Goal: Task Accomplishment & Management: Manage account settings

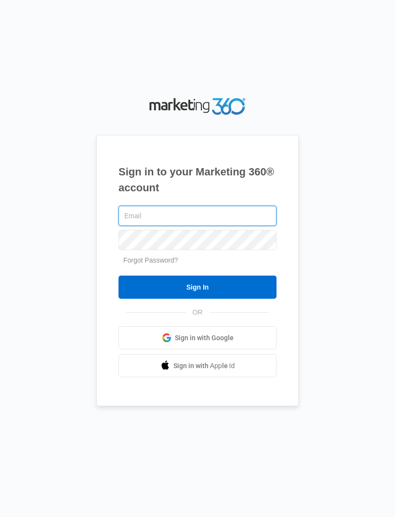
type input "[EMAIL_ADDRESS][DOMAIN_NAME]"
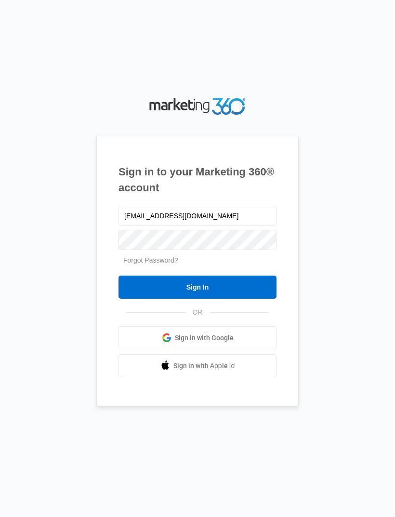
click at [198, 299] on input "Sign In" at bounding box center [198, 287] width 158 height 23
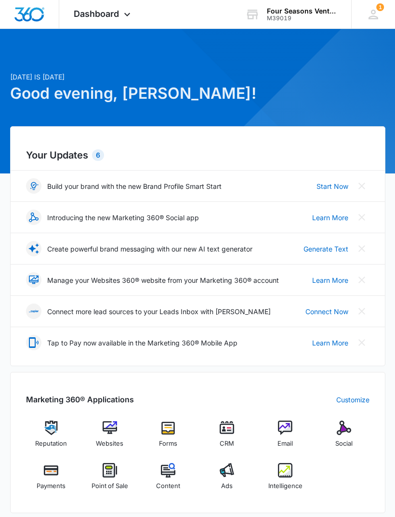
click at [375, 17] on icon at bounding box center [373, 14] width 14 height 14
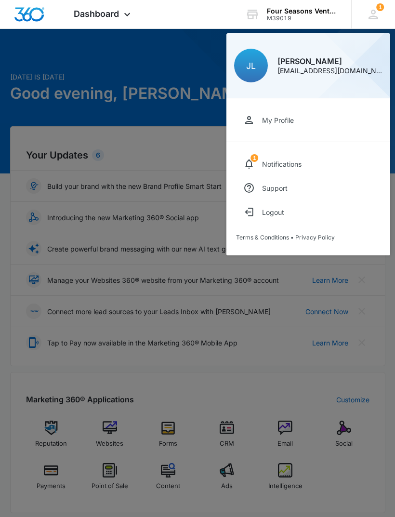
click at [310, 174] on link "1 Notifications" at bounding box center [308, 164] width 145 height 24
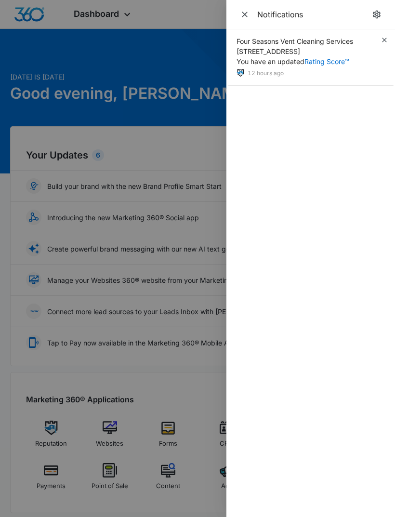
click at [367, 71] on div "Four Seasons Vent Cleaning Services 1089 Homesdeasers Dr, Cumming, GA You have …" at bounding box center [311, 57] width 169 height 56
click at [364, 65] on div "Four Seasons Vent Cleaning Services 1089 Homesdeasers Dr, Cumming, GA You have …" at bounding box center [311, 57] width 169 height 56
click at [368, 67] on div "Four Seasons Vent Cleaning Services 1089 Homesdeasers Dr, Cumming, GA You have …" at bounding box center [311, 57] width 169 height 56
click at [369, 67] on div "Four Seasons Vent Cleaning Services 1089 Homesdeasers Dr, Cumming, GA You have …" at bounding box center [311, 57] width 169 height 56
click at [280, 55] on span "Four Seasons Vent Cleaning Services 1089 Homesdeasers Dr, Cumming, GA You have …" at bounding box center [295, 51] width 117 height 28
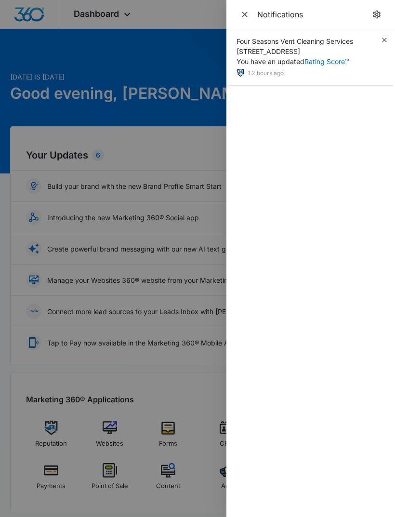
click at [278, 64] on span "Four Seasons Vent Cleaning Services 1089 Homesdeasers Dr, Cumming, GA You have …" at bounding box center [295, 51] width 117 height 28
click at [253, 80] on div "Four Seasons Vent Cleaning Services 1089 Homesdeasers Dr, Cumming, GA You have …" at bounding box center [311, 57] width 169 height 56
click at [244, 70] on img at bounding box center [241, 73] width 8 height 8
click at [276, 39] on span "Four Seasons Vent Cleaning Services 1089 Homesdeasers Dr, Cumming, GA You have …" at bounding box center [295, 51] width 117 height 28
click at [250, 34] on div "Four Seasons Vent Cleaning Services 1089 Homesdeasers Dr, Cumming, GA You have …" at bounding box center [311, 57] width 169 height 56
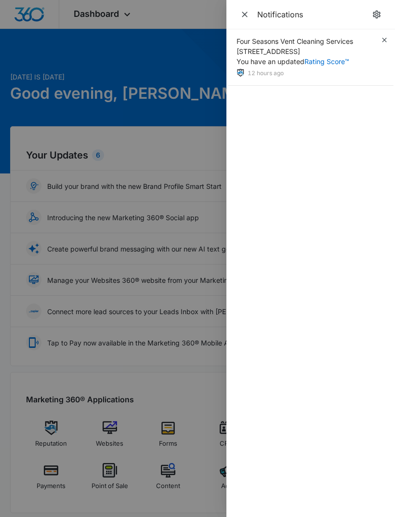
click at [250, 32] on div "Four Seasons Vent Cleaning Services 1089 Homesdeasers Dr, Cumming, GA You have …" at bounding box center [311, 57] width 169 height 56
click at [249, 32] on div "Four Seasons Vent Cleaning Services 1089 Homesdeasers Dr, Cumming, GA You have …" at bounding box center [311, 57] width 169 height 56
click at [259, 41] on span "Four Seasons Vent Cleaning Services 1089 Homesdeasers Dr, Cumming, GA You have …" at bounding box center [295, 51] width 117 height 28
click at [262, 47] on span "Four Seasons Vent Cleaning Services 1089 Homesdeasers Dr, Cumming, GA You have …" at bounding box center [295, 51] width 117 height 28
click at [329, 114] on div "Four Seasons Vent Cleaning Services 1089 Homesdeasers Dr, Cumming, GA You have …" at bounding box center [311, 273] width 169 height 488
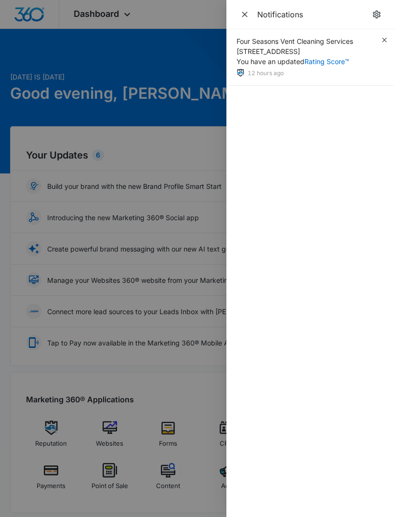
click at [288, 50] on span "Four Seasons Vent Cleaning Services 1089 Homesdeasers Dr, Cumming, GA You have …" at bounding box center [295, 51] width 117 height 28
click at [280, 58] on span "Four Seasons Vent Cleaning Services 1089 Homesdeasers Dr, Cumming, GA You have …" at bounding box center [295, 51] width 117 height 28
click at [280, 57] on span "Four Seasons Vent Cleaning Services 1089 Homesdeasers Dr, Cumming, GA You have …" at bounding box center [295, 51] width 117 height 28
click at [293, 52] on span "Four Seasons Vent Cleaning Services 1089 Homesdeasers Dr, Cumming, GA You have …" at bounding box center [295, 51] width 117 height 28
click at [335, 65] on link "Rating Score™" at bounding box center [327, 61] width 45 height 8
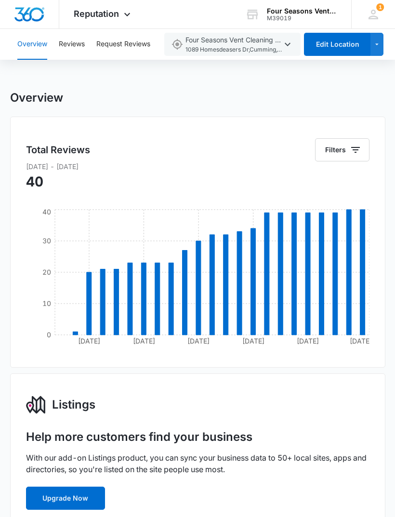
click at [331, 48] on button "Edit Location" at bounding box center [337, 44] width 67 height 23
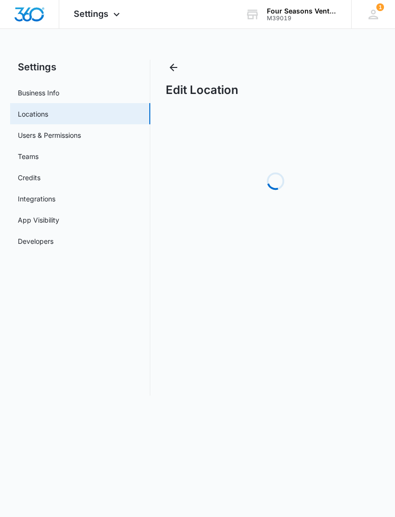
select select "[US_STATE]"
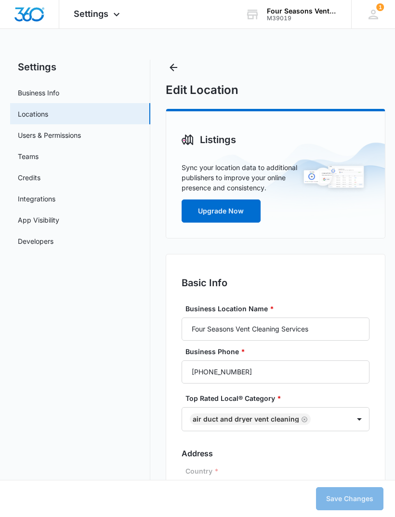
type input "8:00 am"
type input "6:00 pm"
type input "8:00 am"
type input "6:00 pm"
type input "8:00 am"
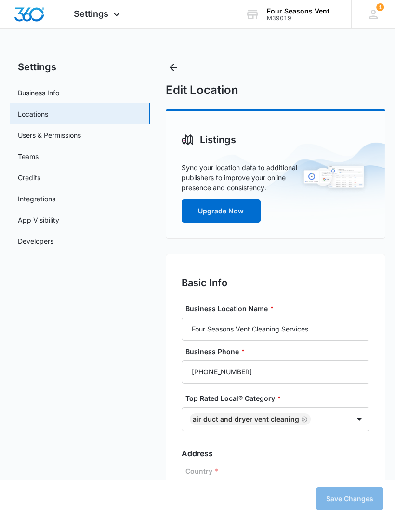
type input "6:00 pm"
type input "8:00 am"
type input "6:00 pm"
type input "8:00 am"
type input "6:00 pm"
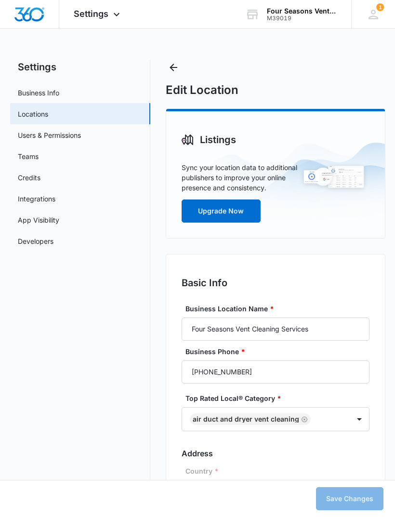
type input "8:00 am"
type input "6:00 pm"
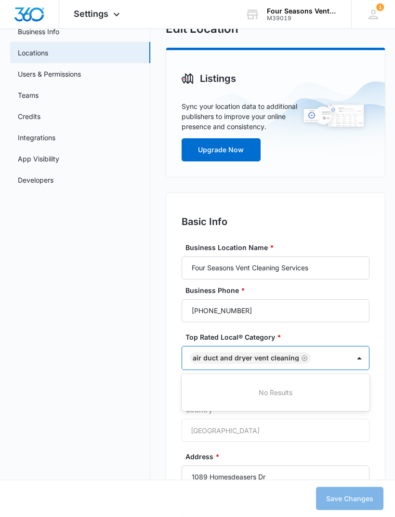
scroll to position [64, 0]
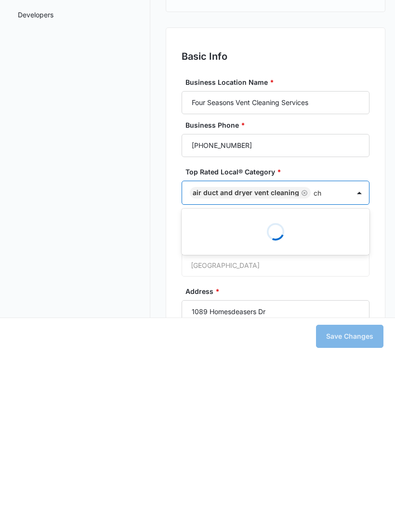
type input "c"
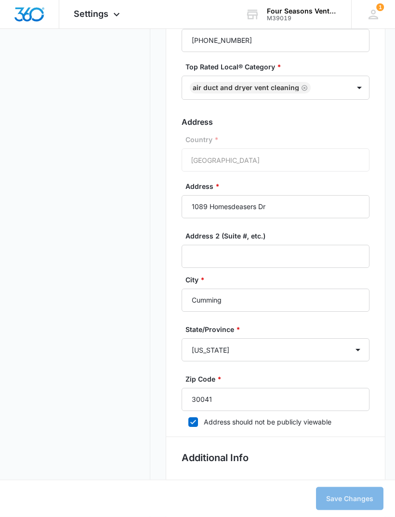
scroll to position [332, 0]
click at [332, 208] on input "1089 Homesdeasers Dr" at bounding box center [276, 206] width 188 height 23
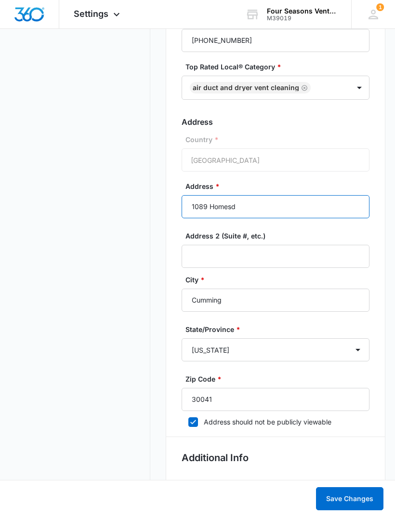
type input "1089 Homes"
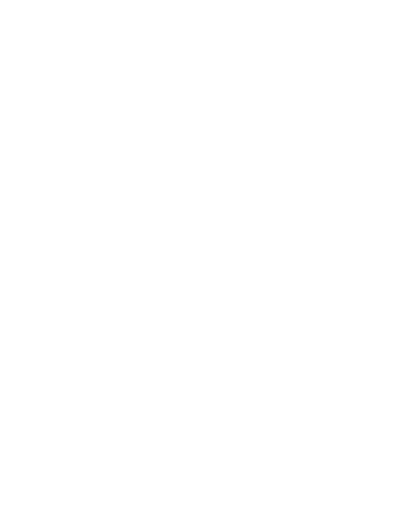
scroll to position [0, 0]
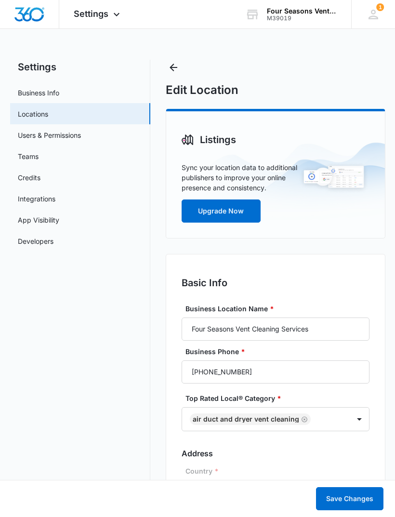
click at [178, 65] on icon "Back" at bounding box center [174, 68] width 12 height 12
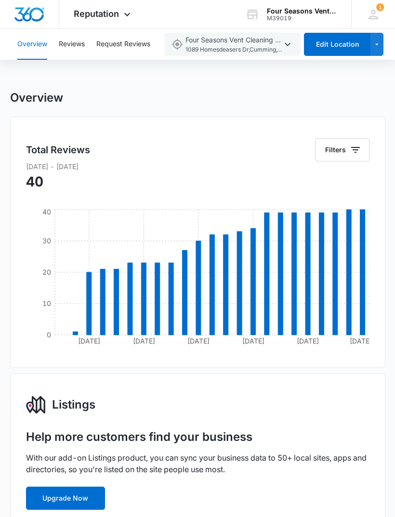
click at [339, 49] on button "Edit Location" at bounding box center [337, 44] width 67 height 23
select select "[US_STATE]"
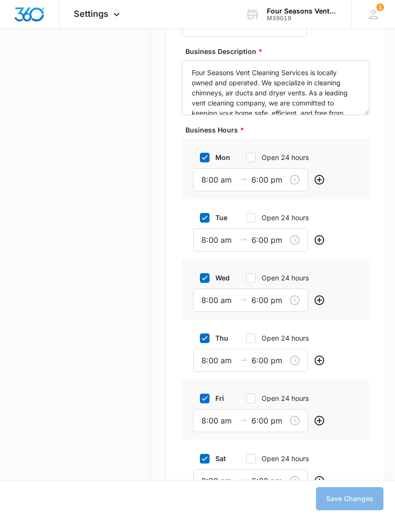
scroll to position [1022, 0]
click at [285, 179] on input "6:00 pm" at bounding box center [269, 181] width 35 height 12
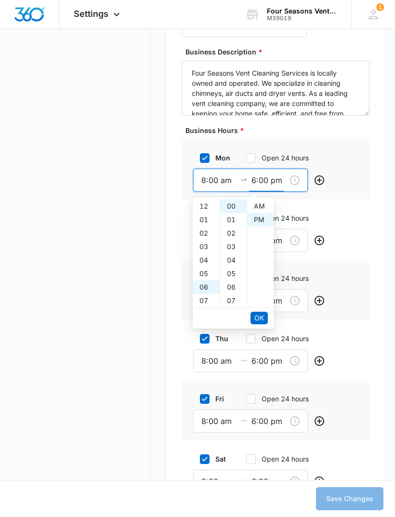
scroll to position [13, 0]
click at [211, 220] on div "07" at bounding box center [206, 219] width 27 height 13
click at [284, 241] on div "12 01 02 03 04 05 06 07 08 09 10 11 00 01 02 03 04 05 06 07 08 09 10 11 12 13 1…" at bounding box center [250, 263] width 115 height 131
type input "6:00 pm"
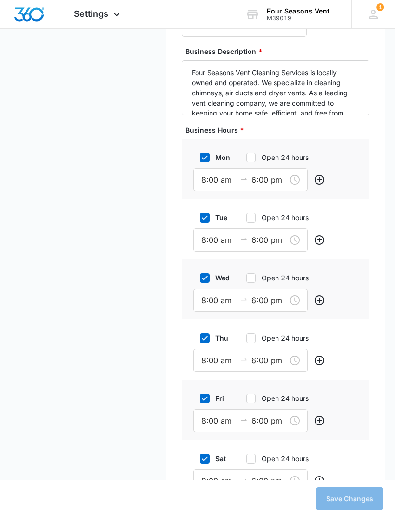
click at [265, 240] on input "6:00 pm" at bounding box center [269, 240] width 35 height 12
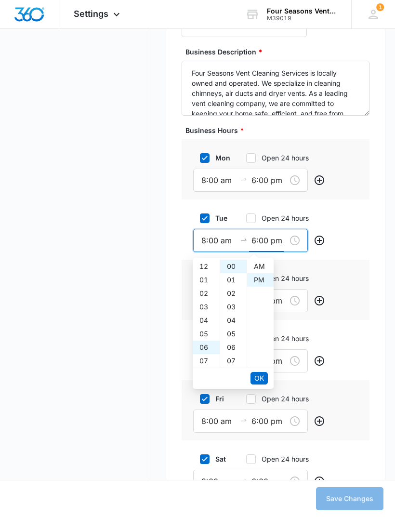
scroll to position [13, 0]
click at [210, 275] on div "07" at bounding box center [206, 279] width 27 height 13
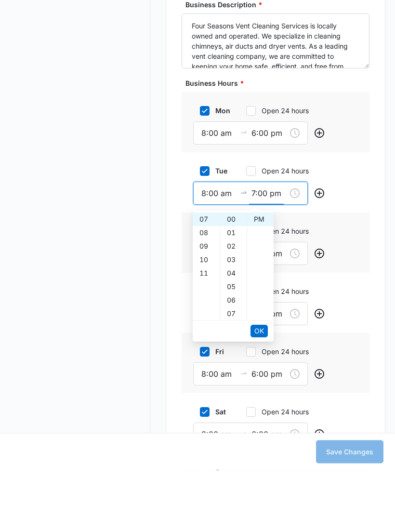
click at [283, 258] on div "12 01 02 03 04 05 06 07 08 09 10 11 00 01 02 03 04 05 06 07 08 09 10 11 12 13 1…" at bounding box center [250, 323] width 115 height 131
type input "6:00 pm"
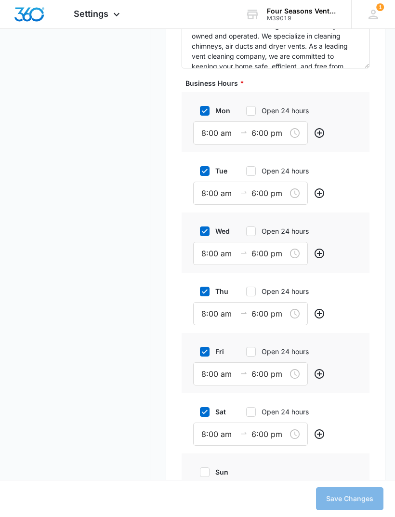
click at [270, 255] on input "6:00 pm" at bounding box center [269, 254] width 35 height 12
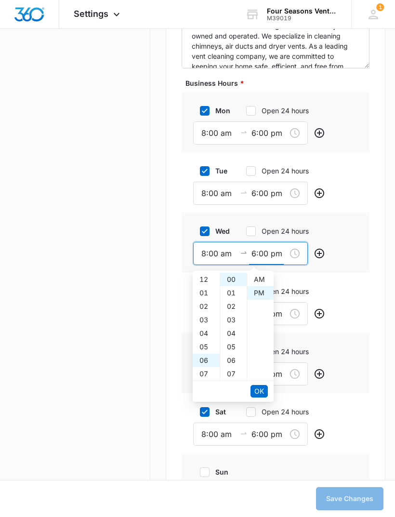
scroll to position [13, 0]
click at [208, 293] on div "07" at bounding box center [206, 292] width 27 height 13
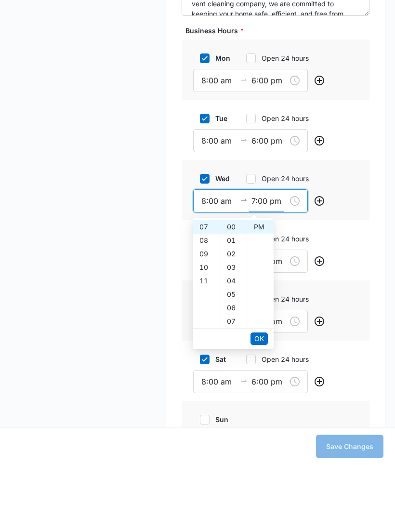
click at [283, 271] on div "12 01 02 03 04 05 06 07 08 09 10 11 00 01 02 03 04 05 06 07 08 09 10 11 12 13 1…" at bounding box center [250, 336] width 115 height 131
type input "6:00 pm"
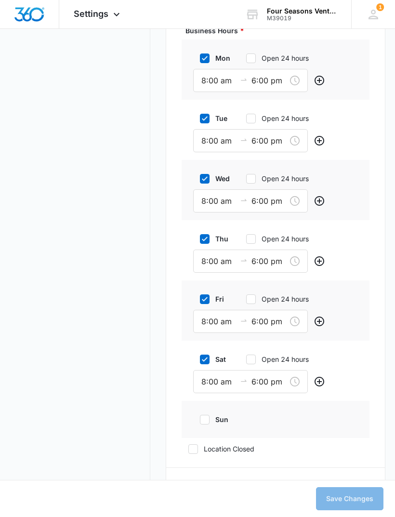
click at [262, 263] on input "6:00 pm" at bounding box center [269, 262] width 35 height 12
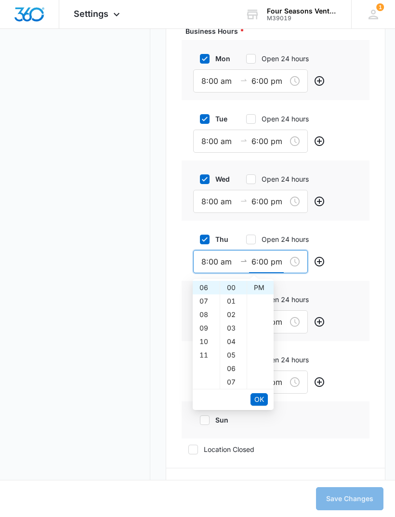
click at [208, 300] on div "07" at bounding box center [206, 301] width 27 height 13
click at [353, 286] on div "fri Open 24 hours 8:00 am 6:00 pm" at bounding box center [276, 311] width 188 height 60
type input "6:00 pm"
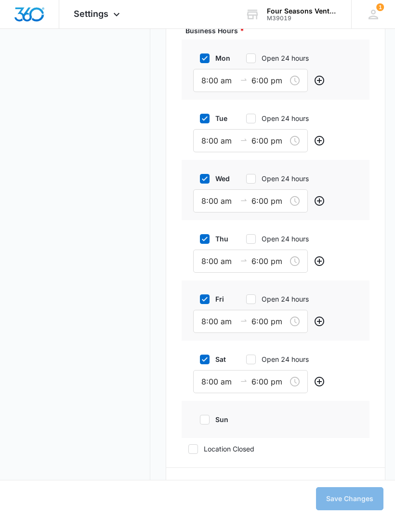
click at [267, 320] on input "6:00 pm" at bounding box center [269, 322] width 35 height 12
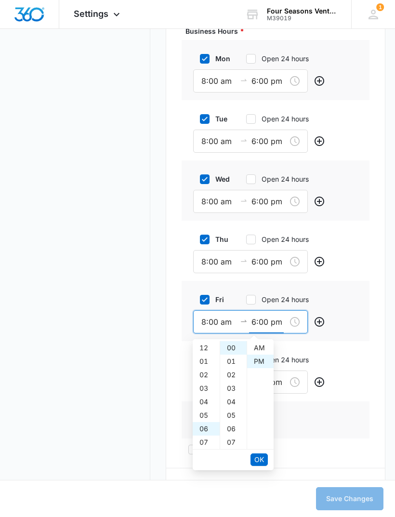
scroll to position [13, 0]
click at [206, 359] on div "07" at bounding box center [206, 361] width 27 height 13
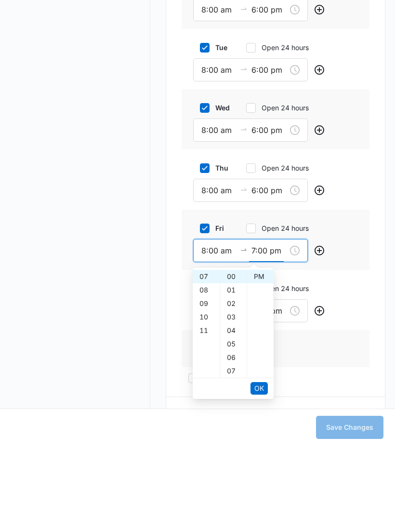
click at [285, 339] on div "12 01 02 03 04 05 06 07 08 09 10 11 00 01 02 03 04 05 06 07 08 09 10 11 12 13 1…" at bounding box center [250, 404] width 115 height 131
type input "6:00 pm"
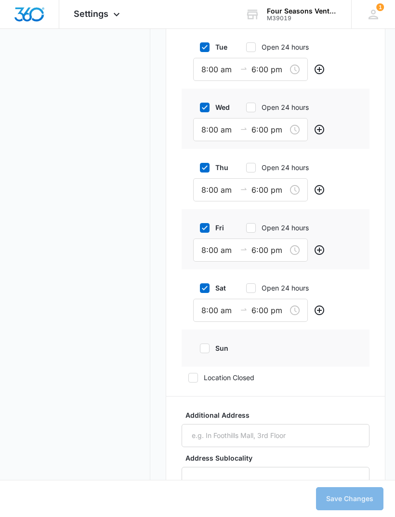
click at [267, 310] on input "6:00 pm" at bounding box center [269, 311] width 35 height 12
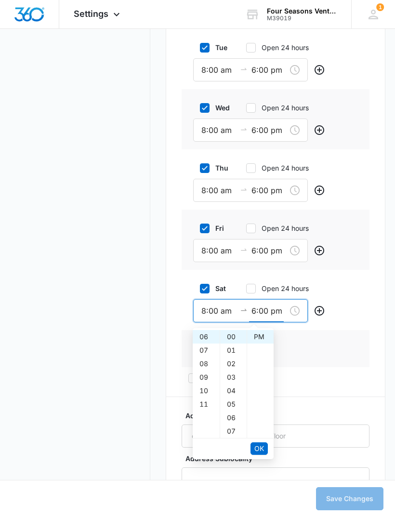
click at [209, 345] on div "07" at bounding box center [206, 350] width 27 height 13
click at [363, 262] on div "fri Open 24 hours 8:00 am 6:00 pm" at bounding box center [276, 240] width 188 height 60
type input "6:00 pm"
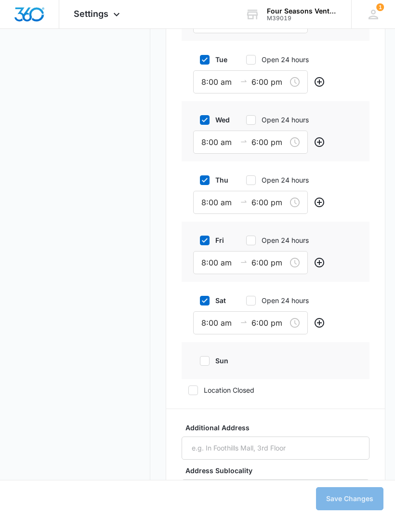
scroll to position [1161, 0]
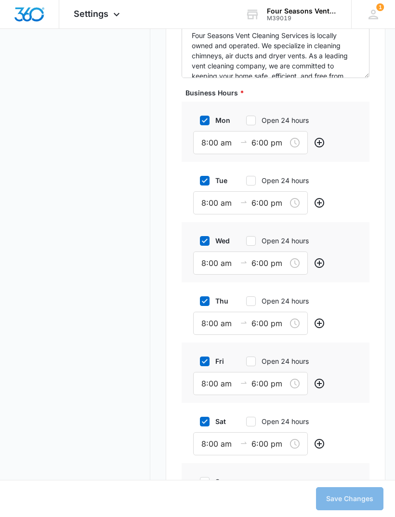
click at [267, 141] on input "6:00 pm" at bounding box center [269, 143] width 35 height 12
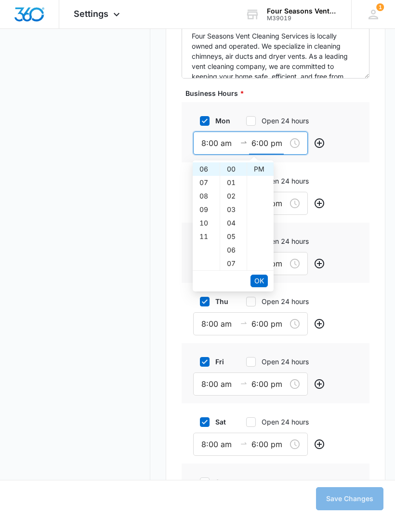
click at [211, 183] on div "07" at bounding box center [206, 182] width 27 height 13
click at [345, 136] on div "mon Open 24 hours 8:00 am 7:00 pm" at bounding box center [276, 132] width 188 height 60
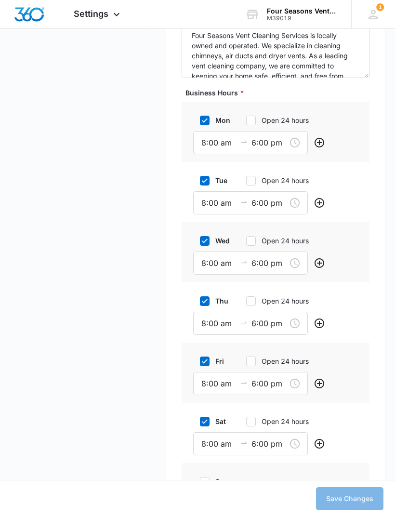
click at [264, 146] on input "6:00 pm" at bounding box center [269, 143] width 35 height 12
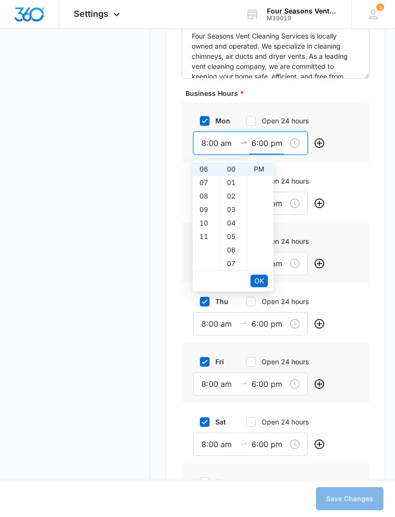
click at [205, 182] on div "07" at bounding box center [206, 182] width 27 height 13
type input "7:00 pm"
click at [260, 276] on span "OK" at bounding box center [260, 281] width 10 height 11
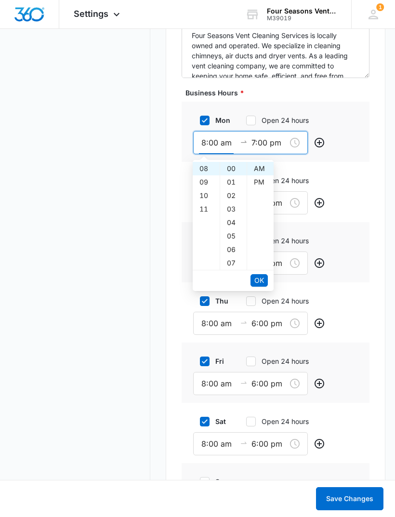
click at [263, 281] on span "OK" at bounding box center [260, 280] width 10 height 11
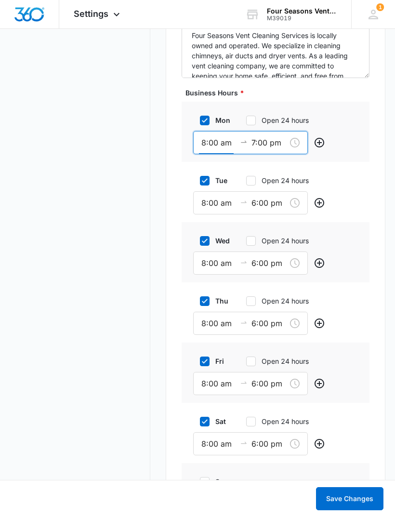
click at [264, 201] on input "6:00 pm" at bounding box center [269, 203] width 35 height 12
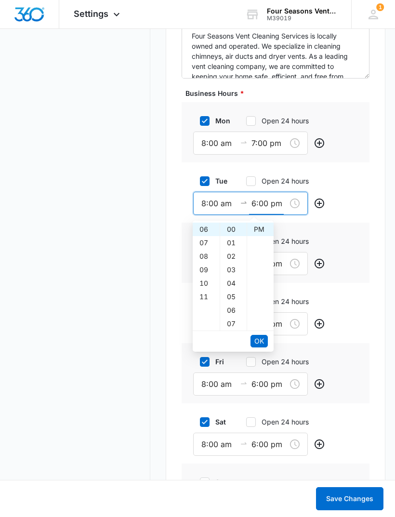
click at [206, 243] on div "07" at bounding box center [206, 242] width 27 height 13
type input "7:00 pm"
click at [263, 337] on span "OK" at bounding box center [260, 341] width 10 height 11
click at [266, 338] on button "OK" at bounding box center [259, 341] width 17 height 13
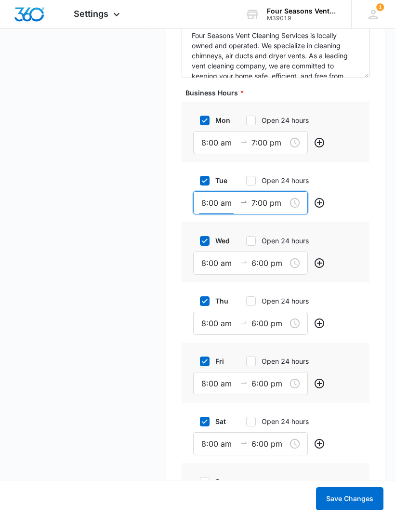
click at [275, 263] on input "6:00 pm" at bounding box center [269, 263] width 35 height 12
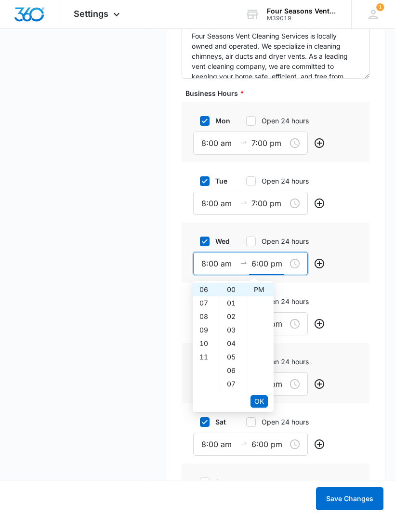
click at [211, 301] on div "07" at bounding box center [206, 302] width 27 height 13
type input "7:00 pm"
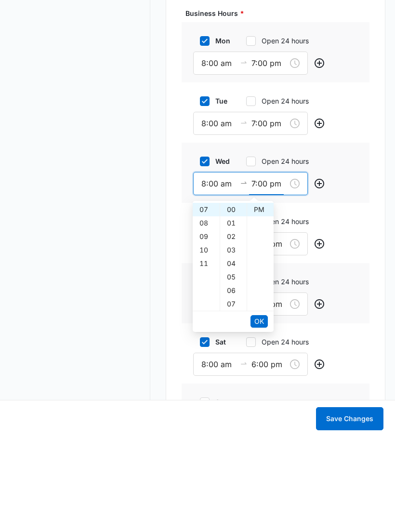
click at [262, 396] on span "OK" at bounding box center [260, 401] width 10 height 11
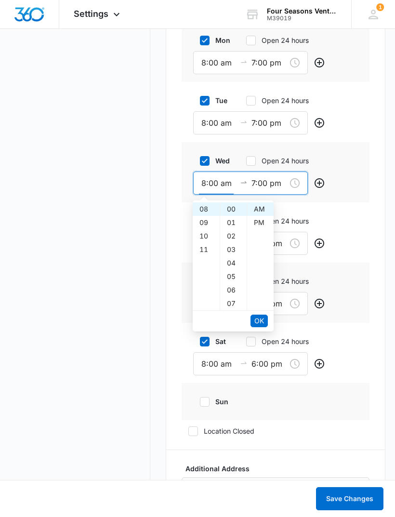
click at [261, 316] on span "OK" at bounding box center [260, 321] width 10 height 11
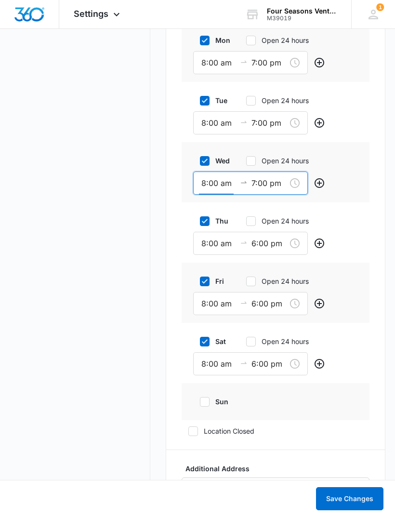
click at [268, 238] on input "6:00 pm" at bounding box center [269, 244] width 35 height 12
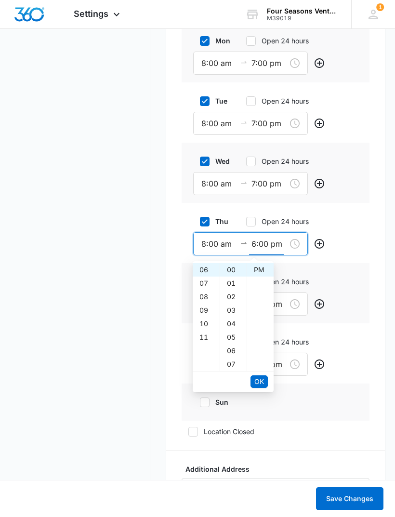
click at [207, 279] on div "07" at bounding box center [206, 283] width 27 height 13
type input "7:00 pm"
click at [261, 379] on span "OK" at bounding box center [260, 382] width 10 height 11
click at [262, 377] on span "OK" at bounding box center [260, 381] width 10 height 11
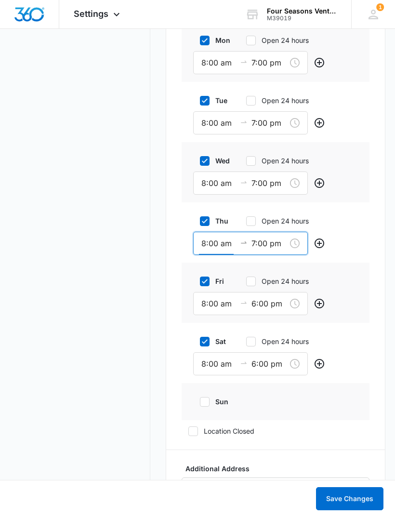
click at [269, 299] on input "6:00 pm" at bounding box center [269, 304] width 35 height 12
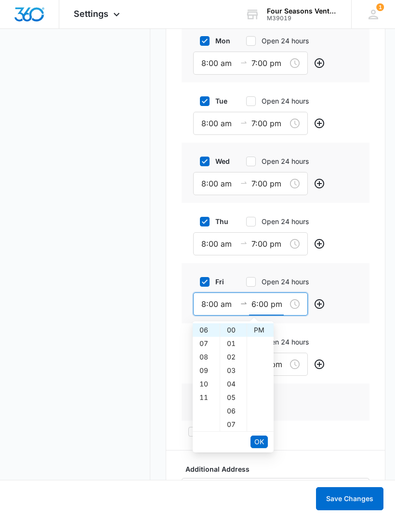
click at [208, 342] on div "07" at bounding box center [206, 343] width 27 height 13
type input "7:00 pm"
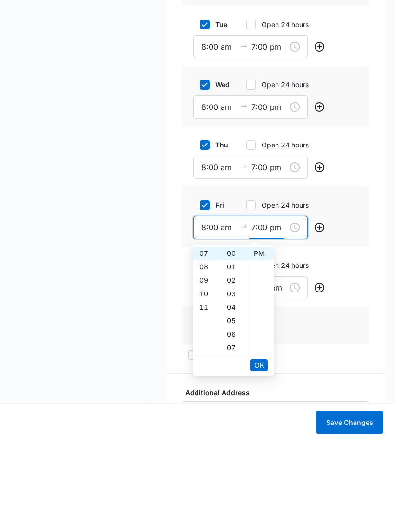
click at [261, 436] on button "OK" at bounding box center [259, 442] width 17 height 13
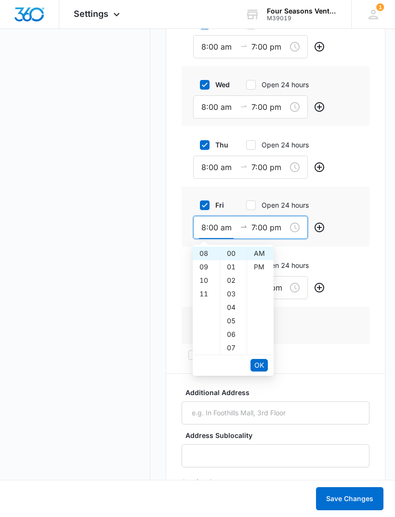
click at [265, 366] on button "OK" at bounding box center [259, 365] width 17 height 13
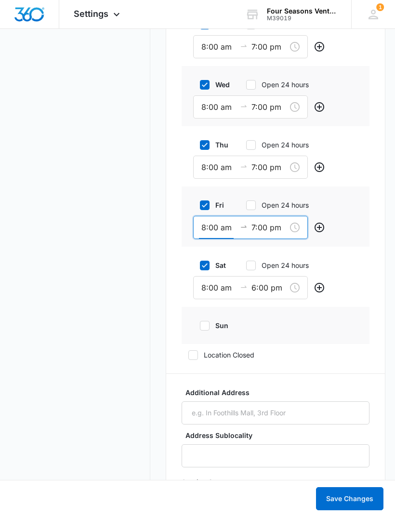
click at [265, 284] on input "6:00 pm" at bounding box center [269, 288] width 35 height 12
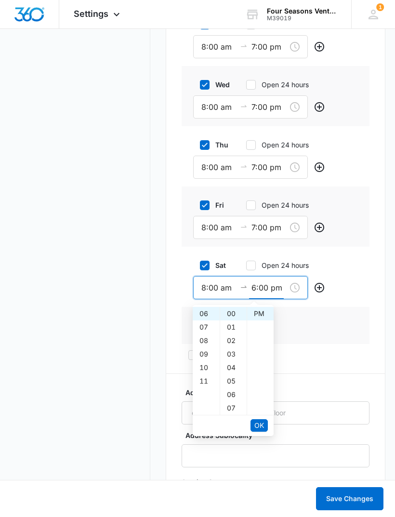
click at [210, 323] on div "07" at bounding box center [206, 327] width 27 height 13
type input "7:00 pm"
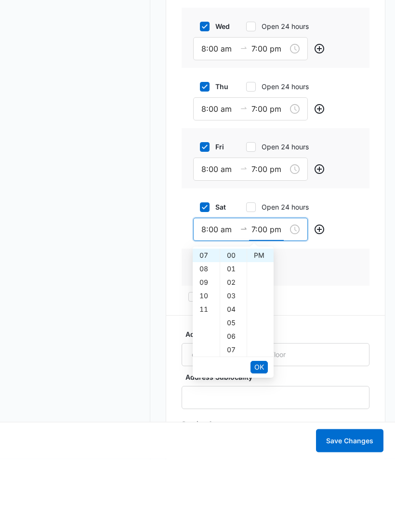
click at [259, 420] on span "OK" at bounding box center [260, 425] width 10 height 11
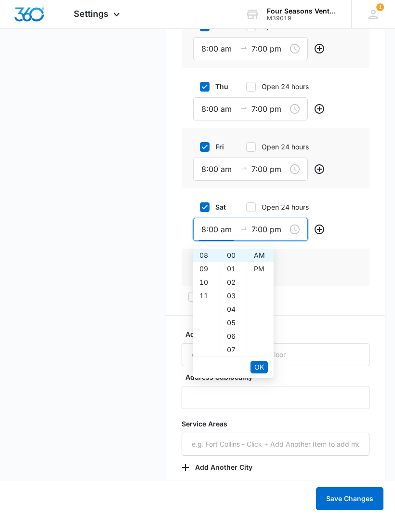
click at [262, 365] on span "OK" at bounding box center [260, 367] width 10 height 11
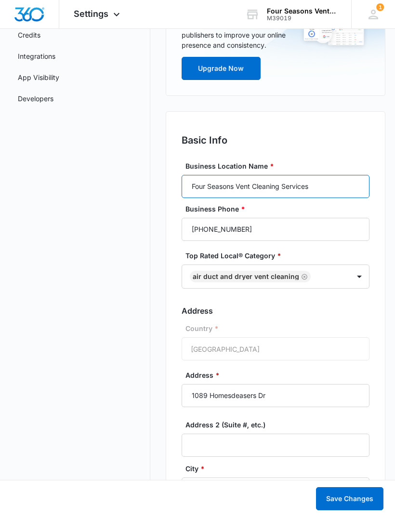
click at [321, 188] on input "Four Seasons Vent Cleaning Services" at bounding box center [276, 186] width 188 height 23
type input "Four Seasons Vent Cleaning Services, LLC"
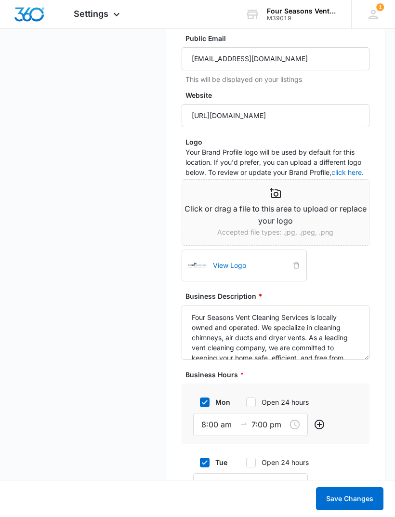
click at [374, 511] on button "Save Changes" at bounding box center [349, 498] width 67 height 23
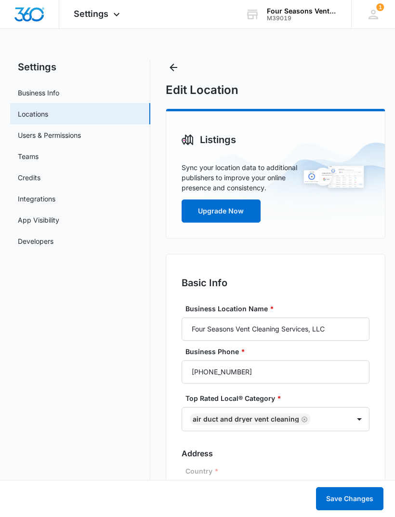
click at [59, 91] on link "Business Info" at bounding box center [38, 93] width 41 height 10
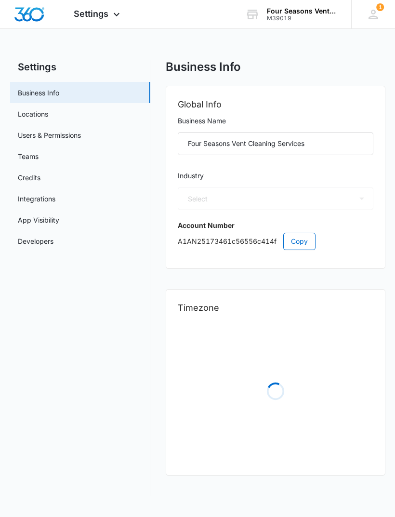
select select "52"
select select "US"
select select "America/New_York"
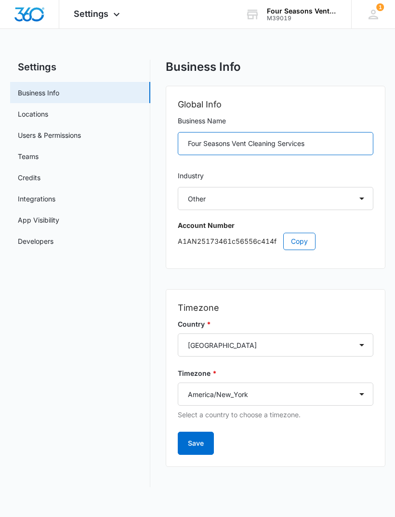
click at [312, 151] on input "Four Seasons Vent Cleaning Services" at bounding box center [276, 143] width 196 height 23
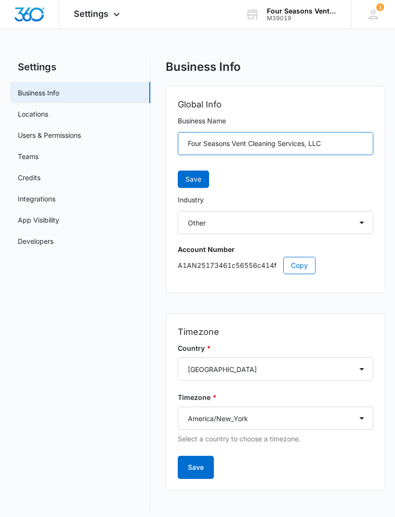
type input "Four Seasons Vent Cleaning Services, LLC"
click at [370, 301] on div "Business Info Global Info Business Name Four Seasons Vent Cleaning Services, LL…" at bounding box center [276, 286] width 220 height 452
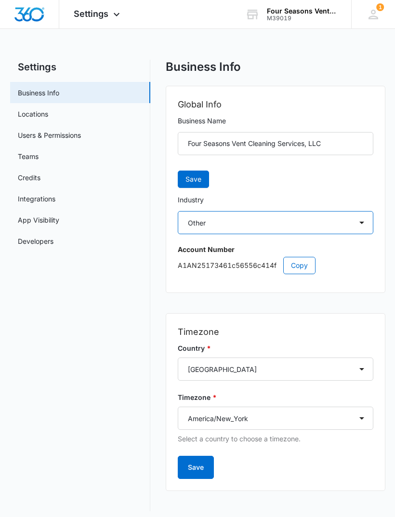
click at [366, 222] on select "Select Accounting / CPA Assisted Living Attorney / Law Firm Auto Repair Carpet …" at bounding box center [276, 222] width 196 height 23
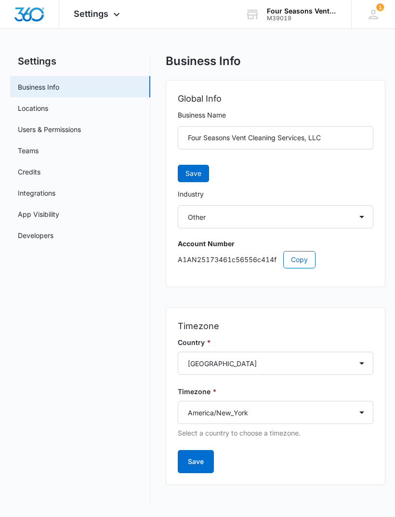
click at [201, 175] on button "Save" at bounding box center [193, 173] width 31 height 17
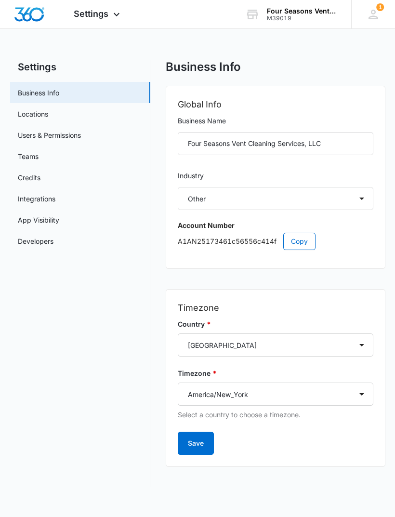
click at [121, 18] on icon at bounding box center [117, 15] width 12 height 12
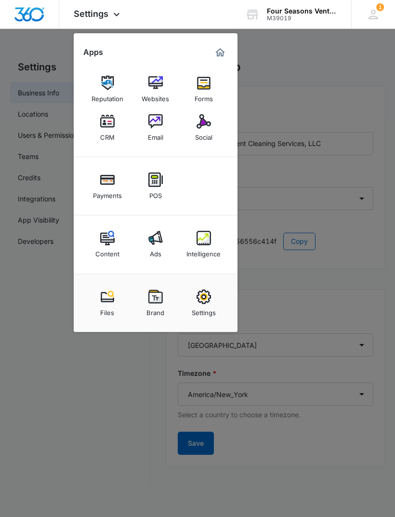
click at [159, 86] on img at bounding box center [155, 83] width 14 height 14
